Goal: Find specific page/section: Find specific page/section

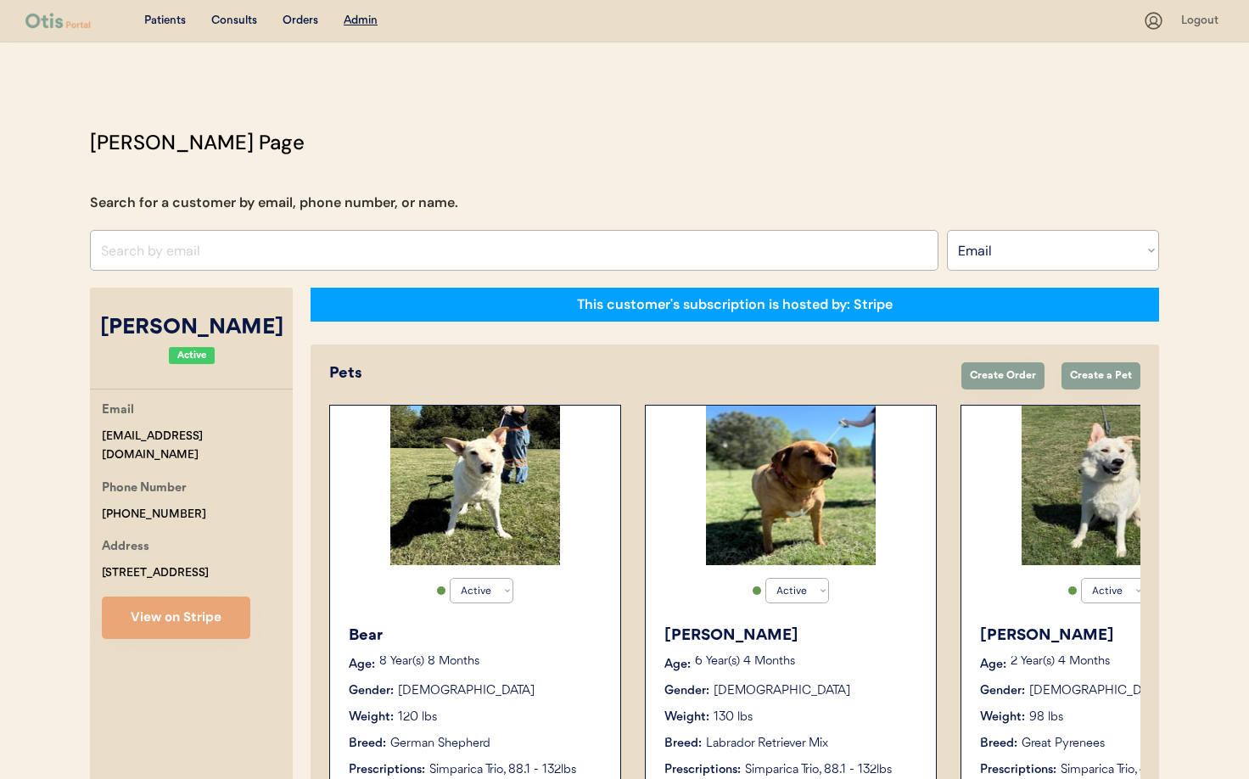
select select ""Email""
select select "true"
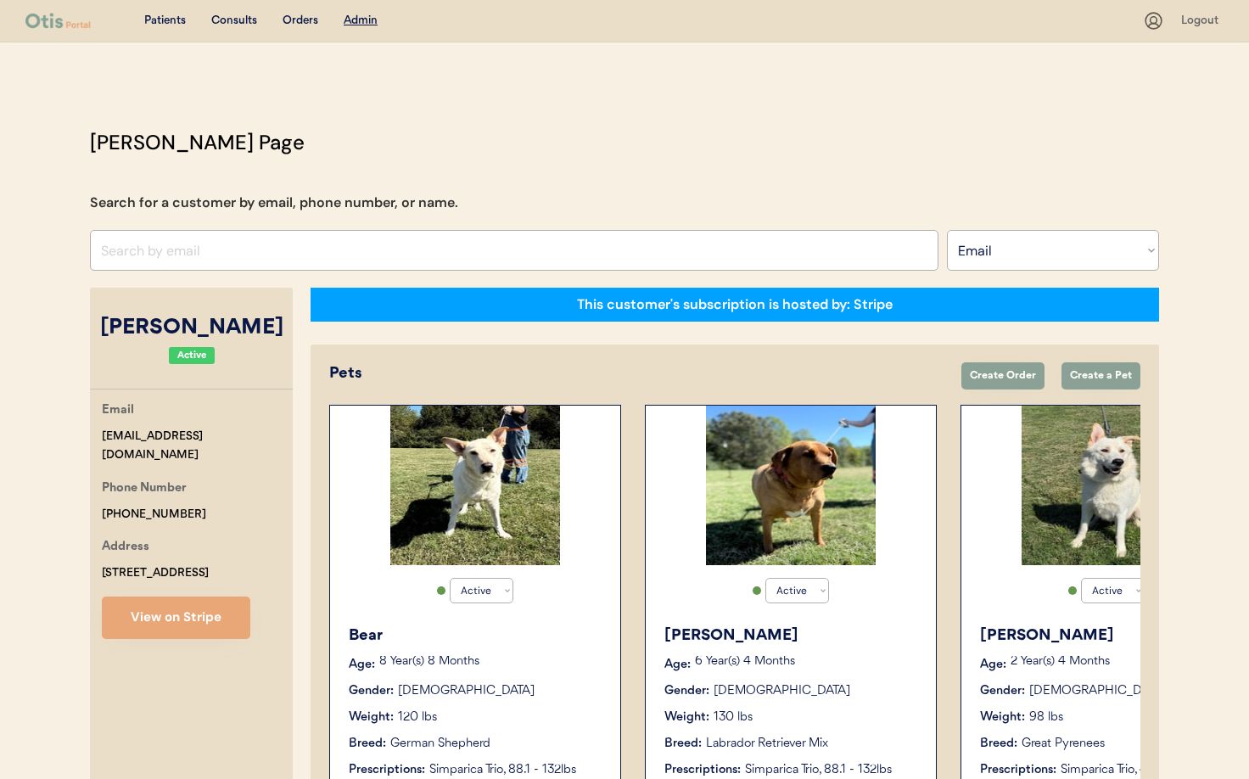
select select "true"
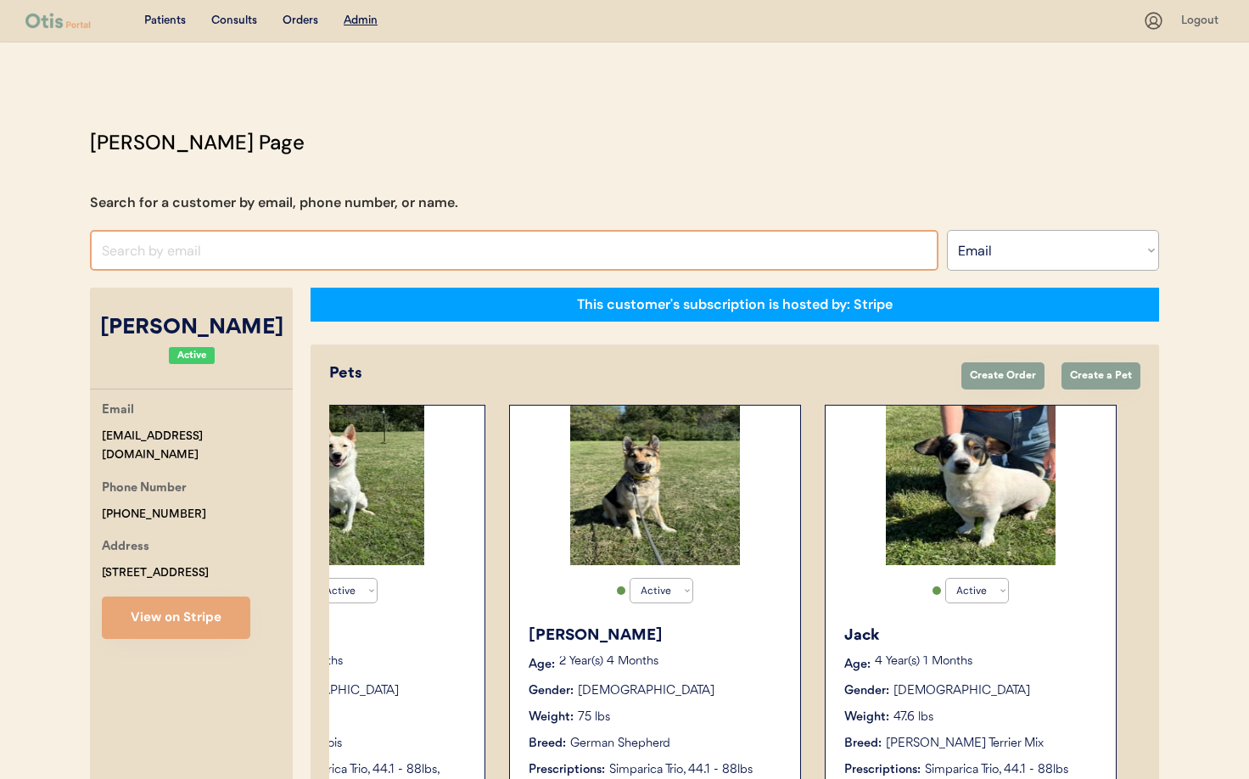
click at [325, 250] on input "input" at bounding box center [514, 250] width 849 height 41
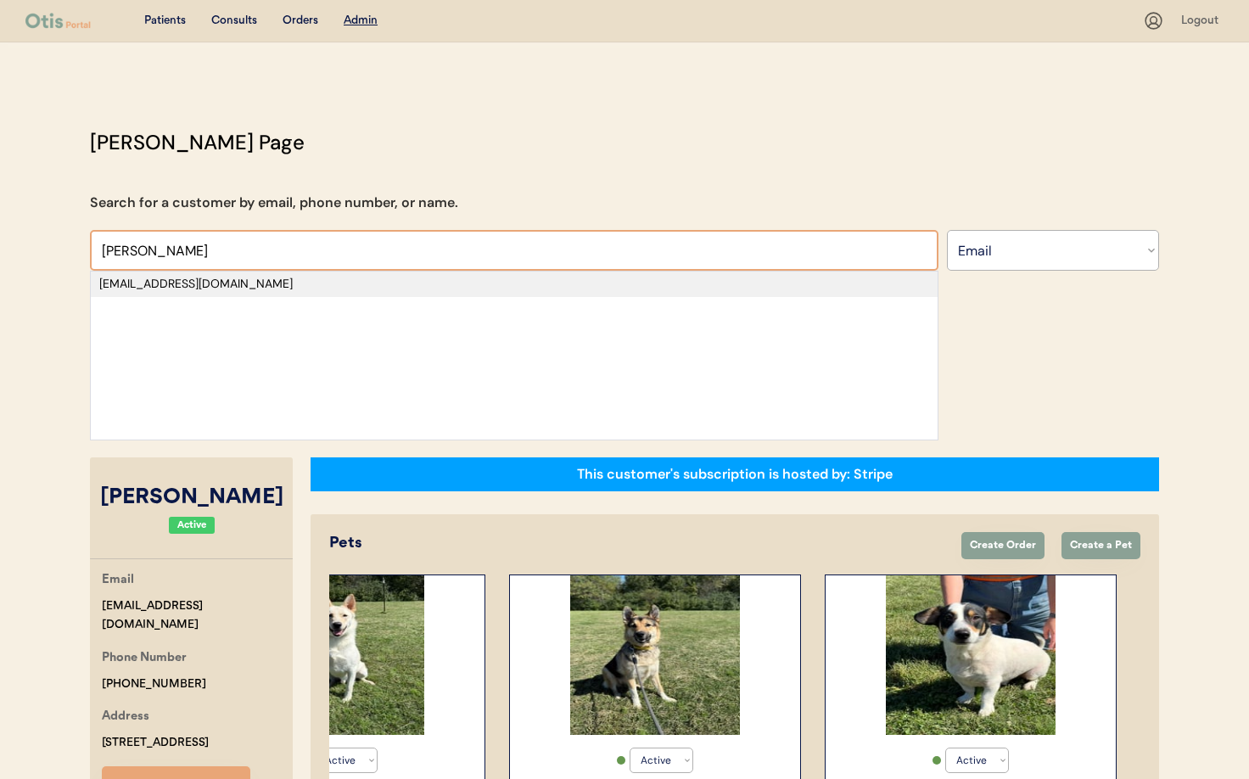
type input "Roselund"
click at [295, 281] on div "nellieroselund@gmail.com" at bounding box center [514, 284] width 830 height 17
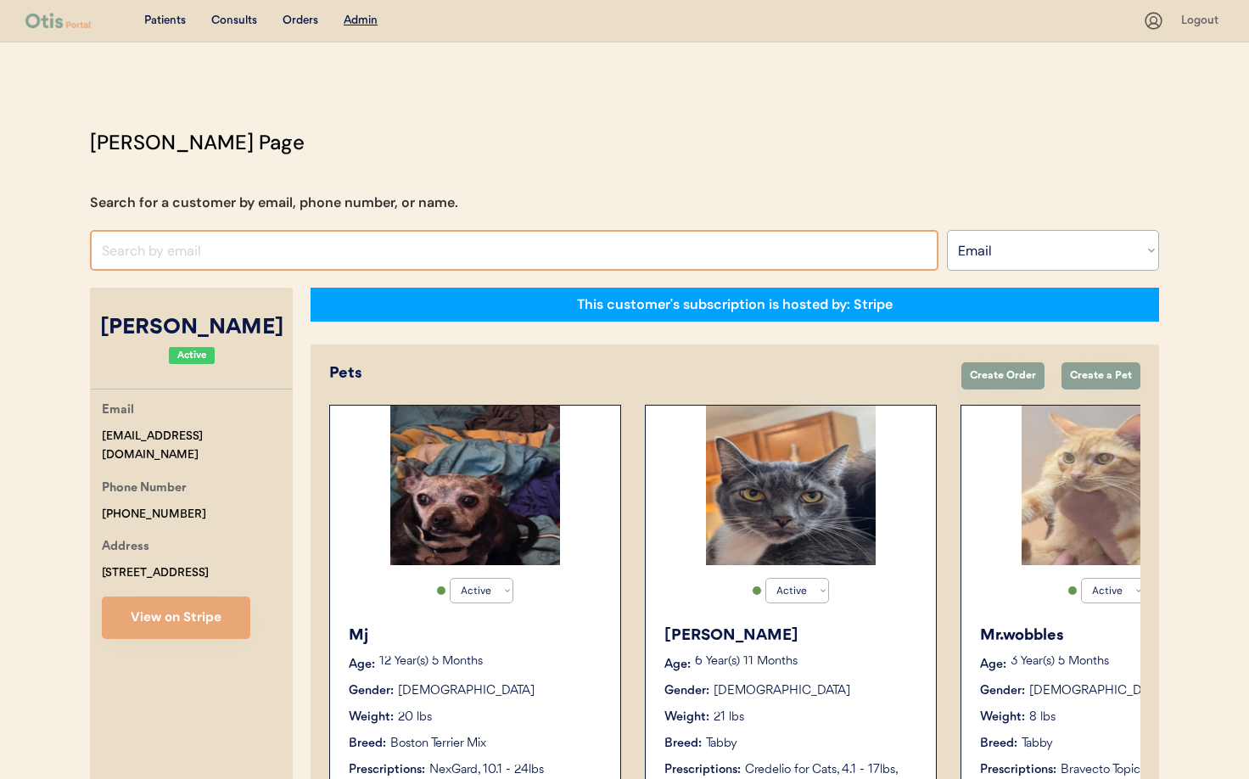
click at [278, 247] on input "input" at bounding box center [514, 250] width 849 height 41
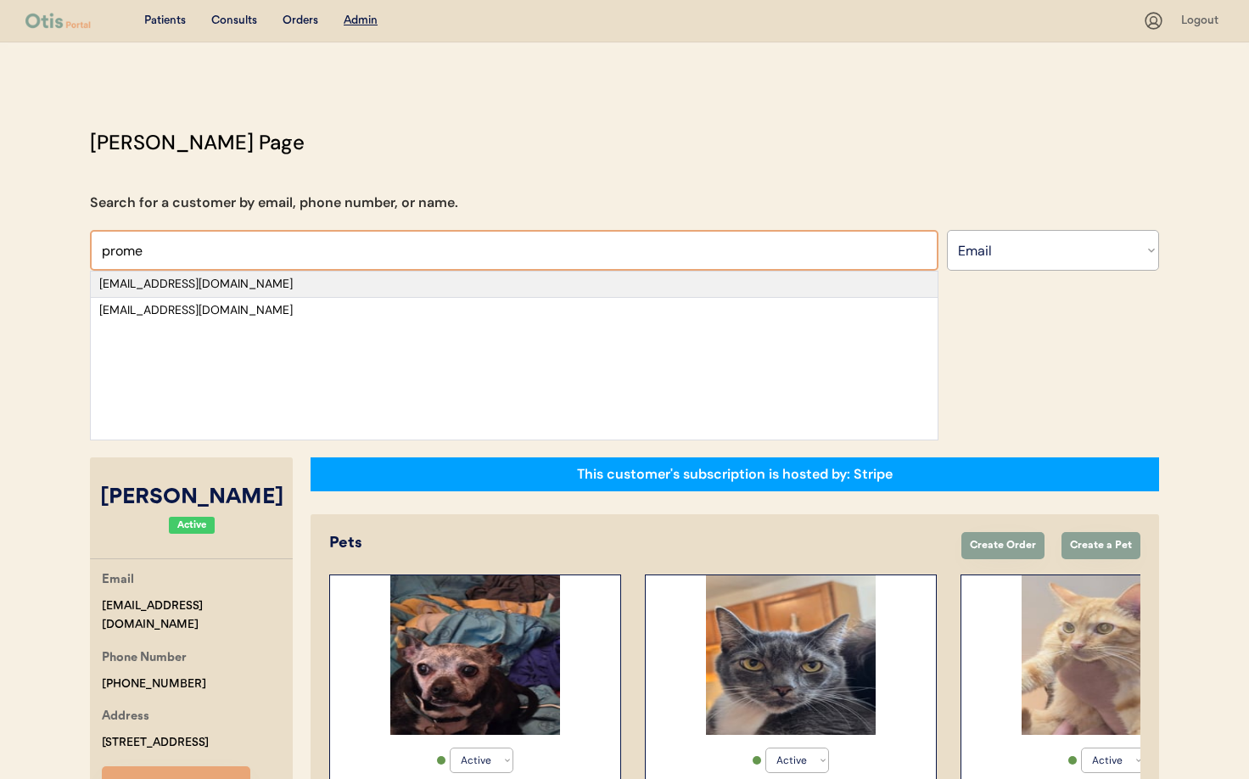
type input "prome"
click at [286, 284] on div "[EMAIL_ADDRESS][DOMAIN_NAME]" at bounding box center [514, 284] width 830 height 17
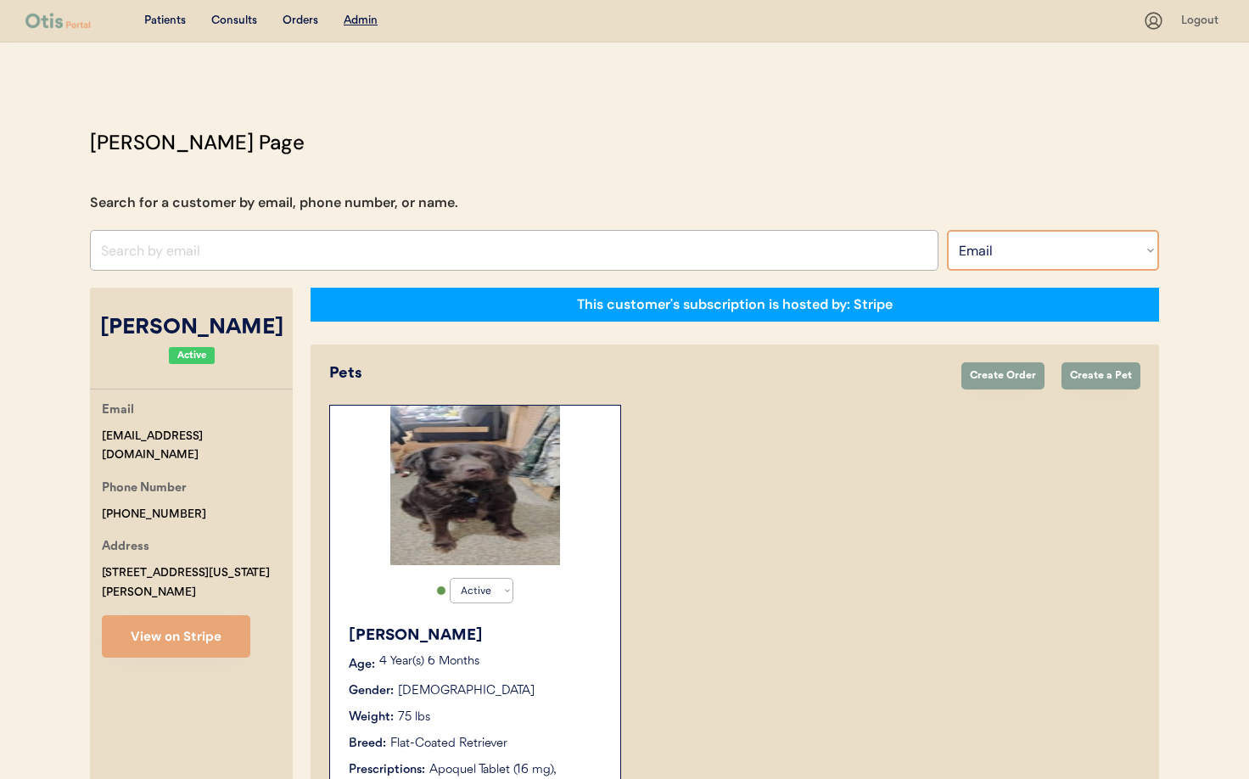
click at [1068, 253] on select "Search By Name Email Phone Number" at bounding box center [1053, 250] width 212 height 41
select select ""Phone Number""
click at [947, 230] on select "Search By Name Email Phone Number" at bounding box center [1053, 250] width 212 height 41
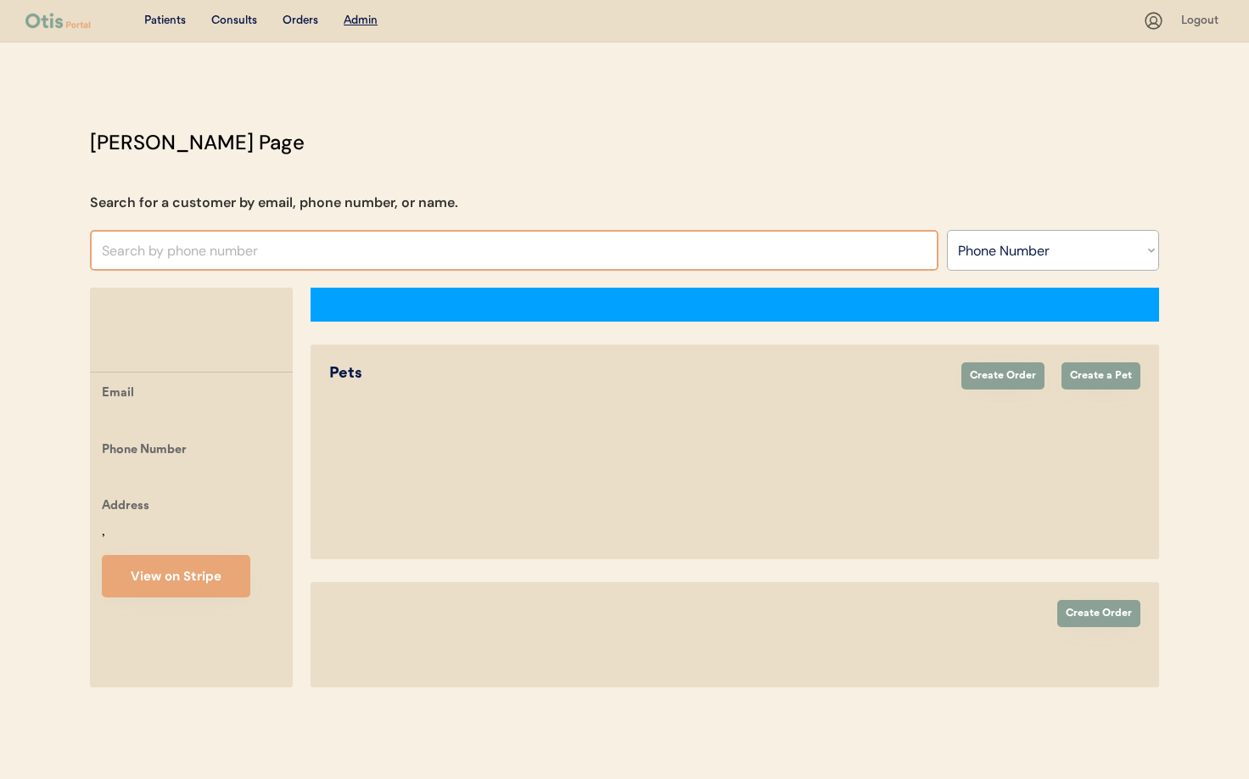
select select ""Phone Number""
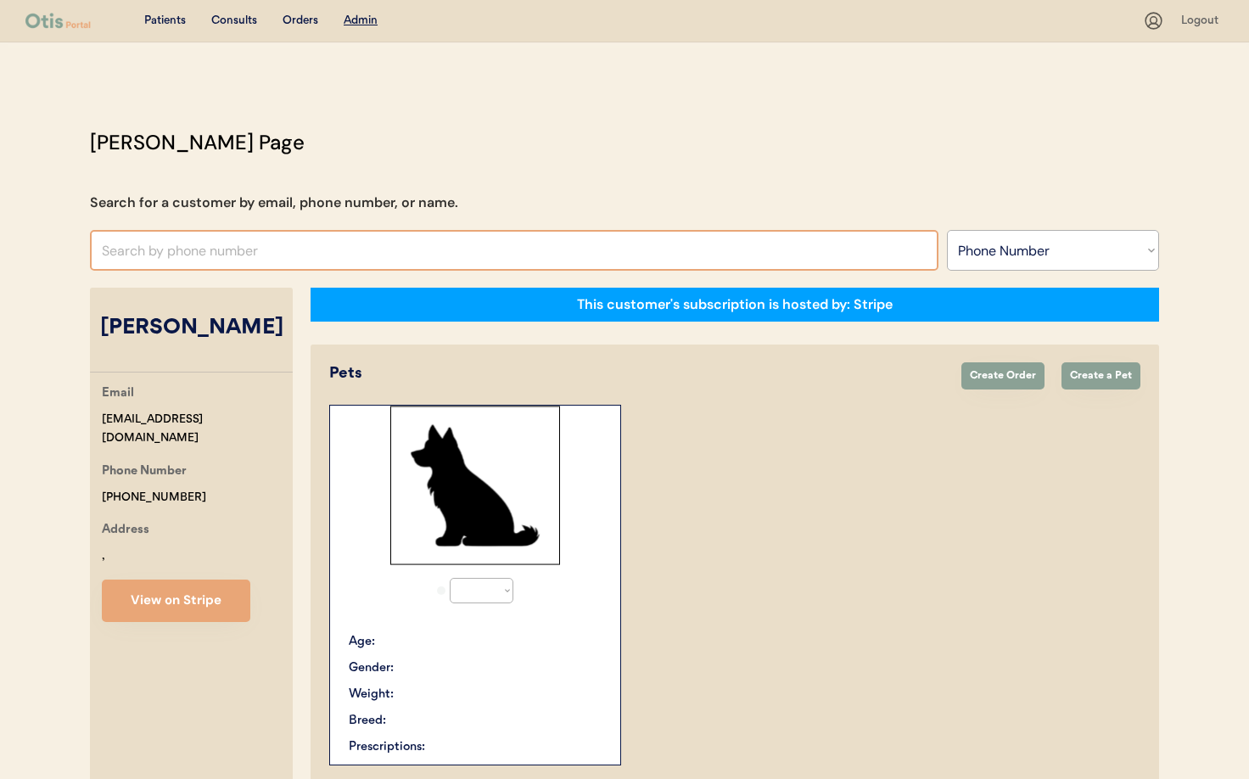
click at [152, 252] on input "text" at bounding box center [514, 250] width 849 height 41
select select "true"
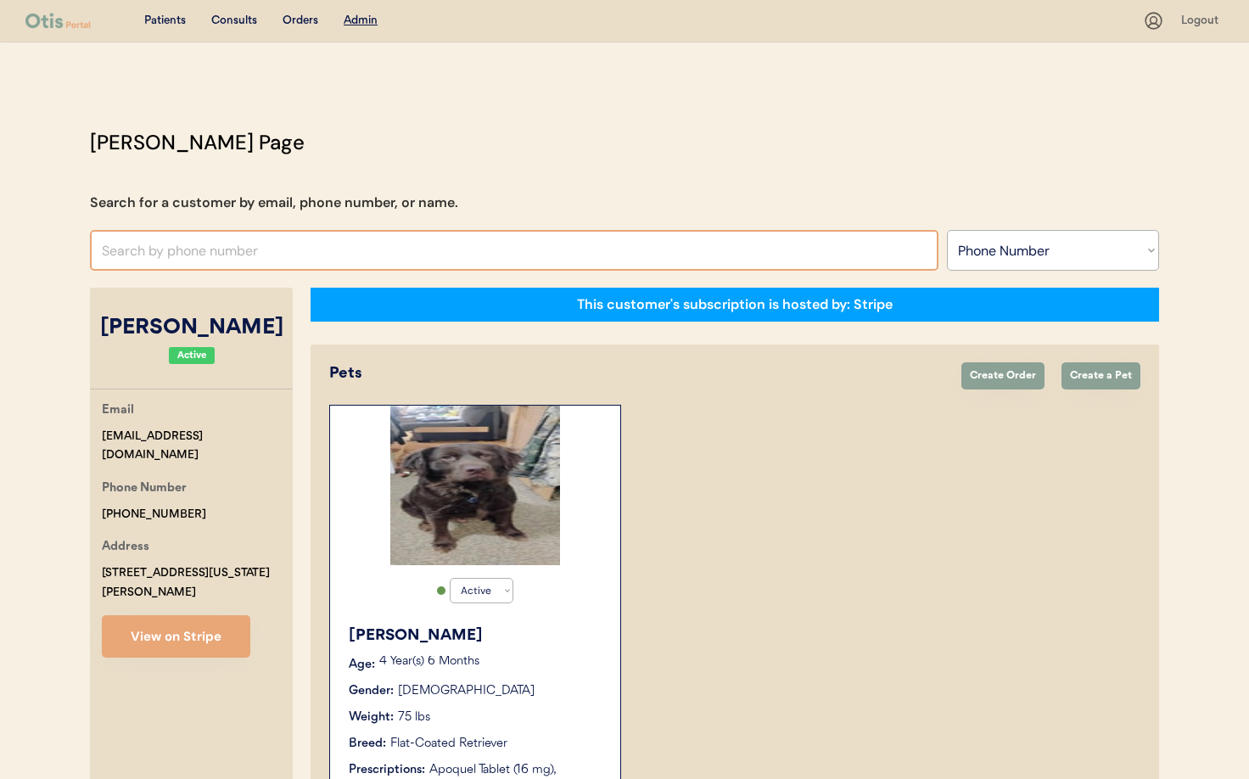
paste input "[PHONE_NUMBER]"
click at [119, 250] on input "[PHONE_NUMBER]" at bounding box center [514, 250] width 849 height 41
click at [136, 250] on input "[PHONE_NUMBER]" at bounding box center [514, 250] width 849 height 41
click at [160, 253] on input "[PHONE_NUMBER]" at bounding box center [514, 250] width 849 height 41
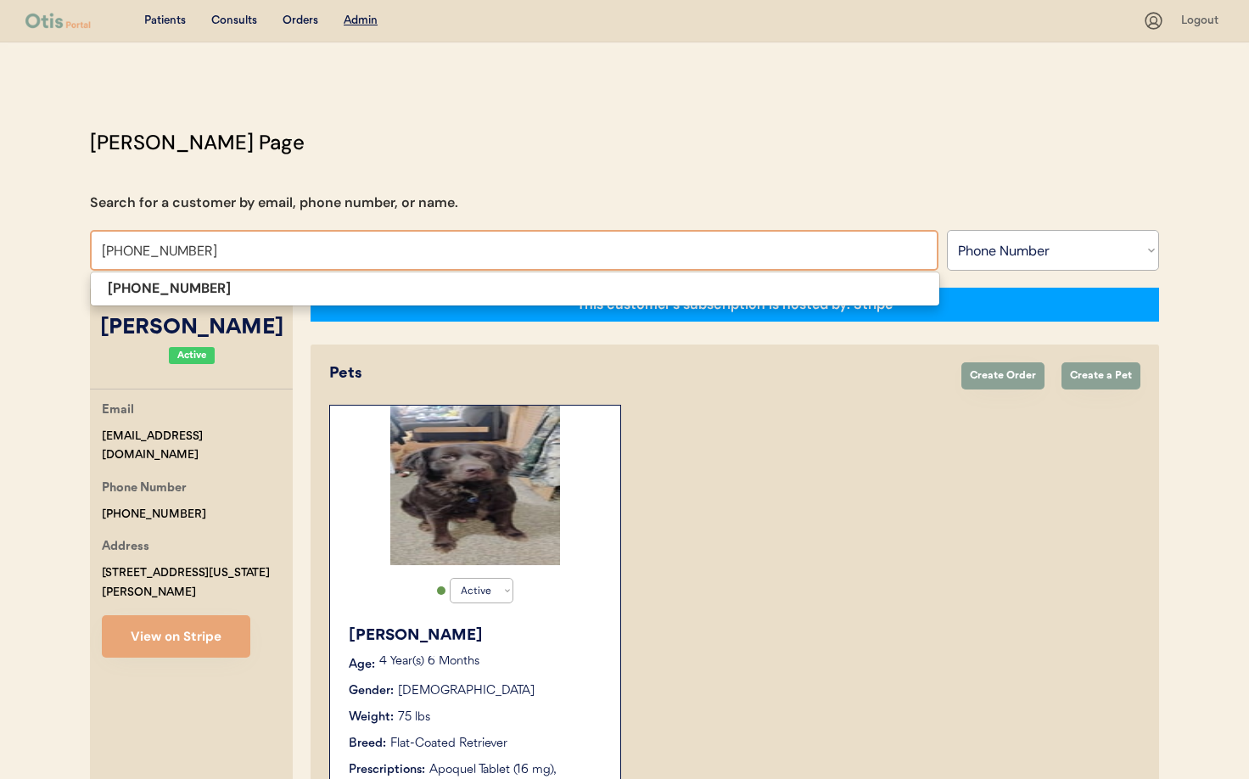
drag, startPoint x: 193, startPoint y: 253, endPoint x: 278, endPoint y: 271, distance: 85.9
click at [193, 253] on input "[PHONE_NUMBER]" at bounding box center [514, 250] width 849 height 41
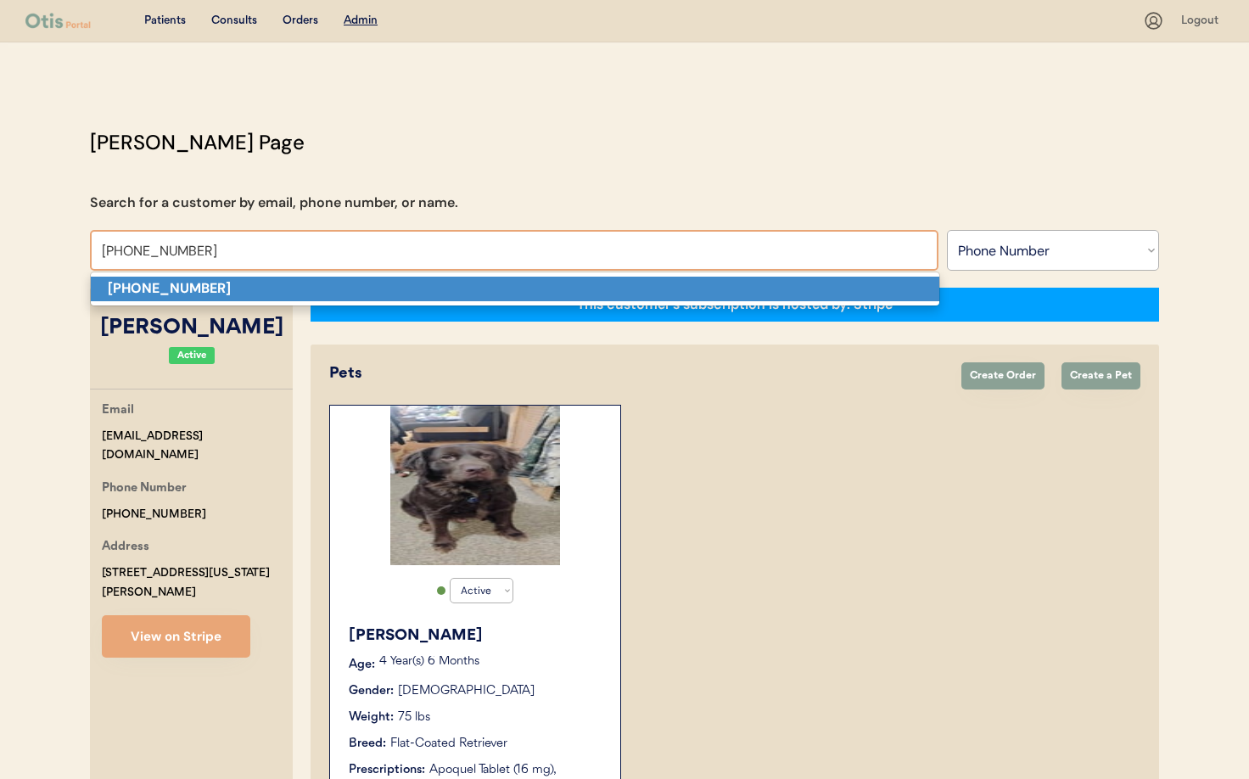
click at [264, 285] on p "[PHONE_NUMBER]" at bounding box center [515, 289] width 849 height 25
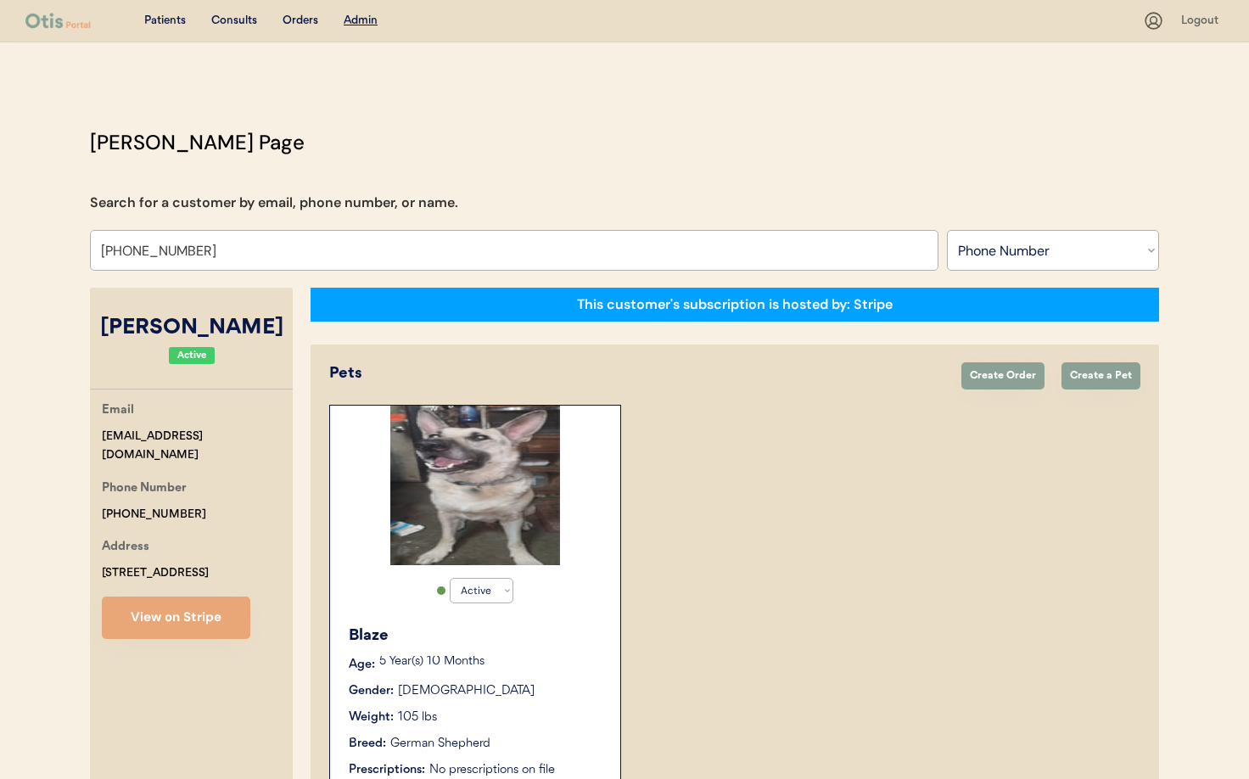
type input "[PHONE_NUMBER]"
